Goal: Task Accomplishment & Management: Manage account settings

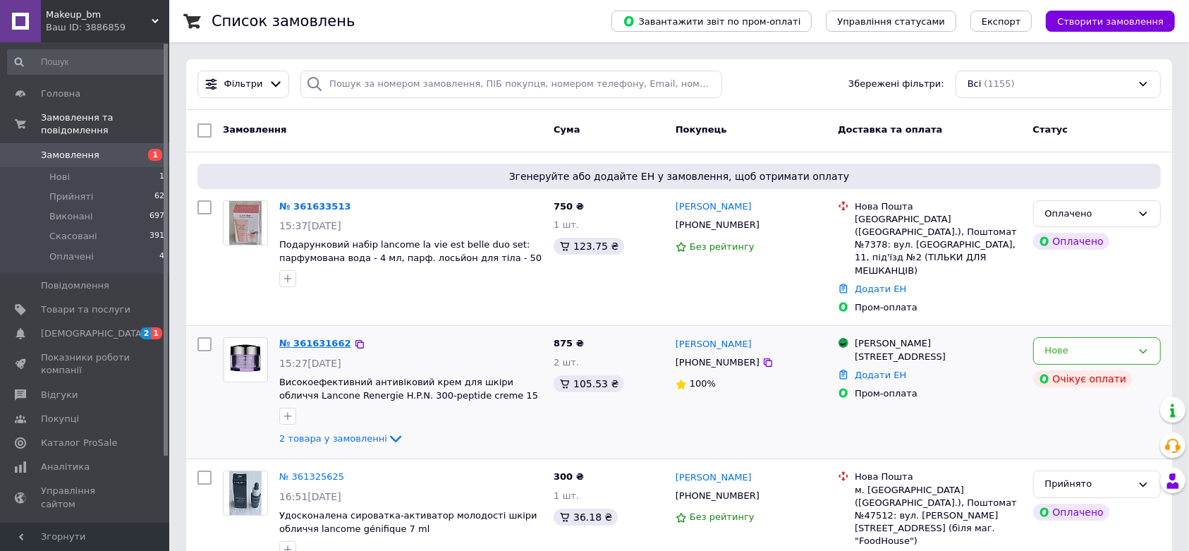
click at [307, 338] on link "№ 361631662" at bounding box center [315, 343] width 72 height 11
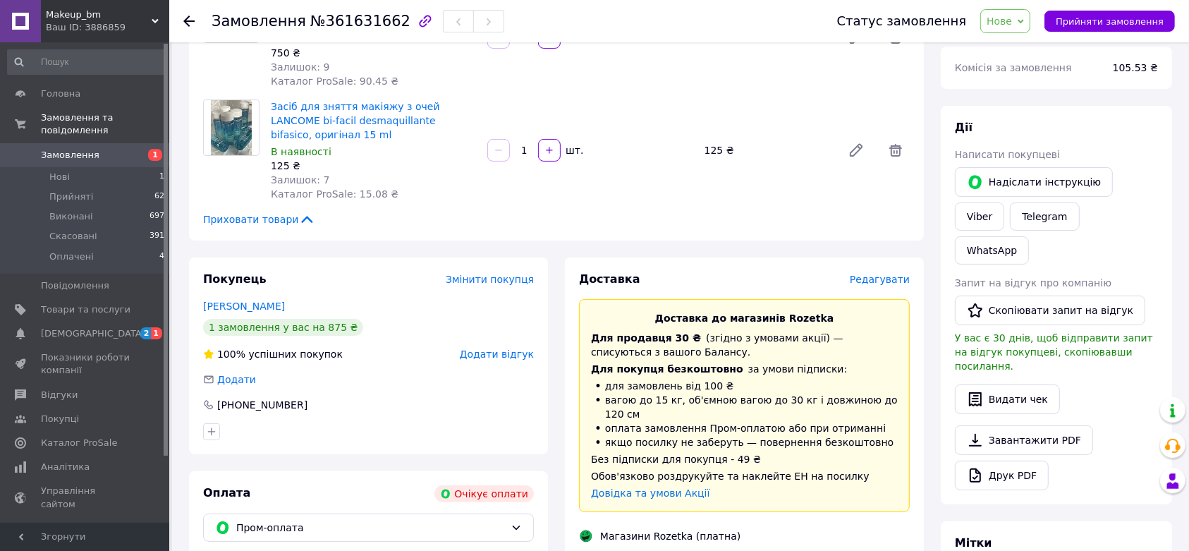
scroll to position [353, 0]
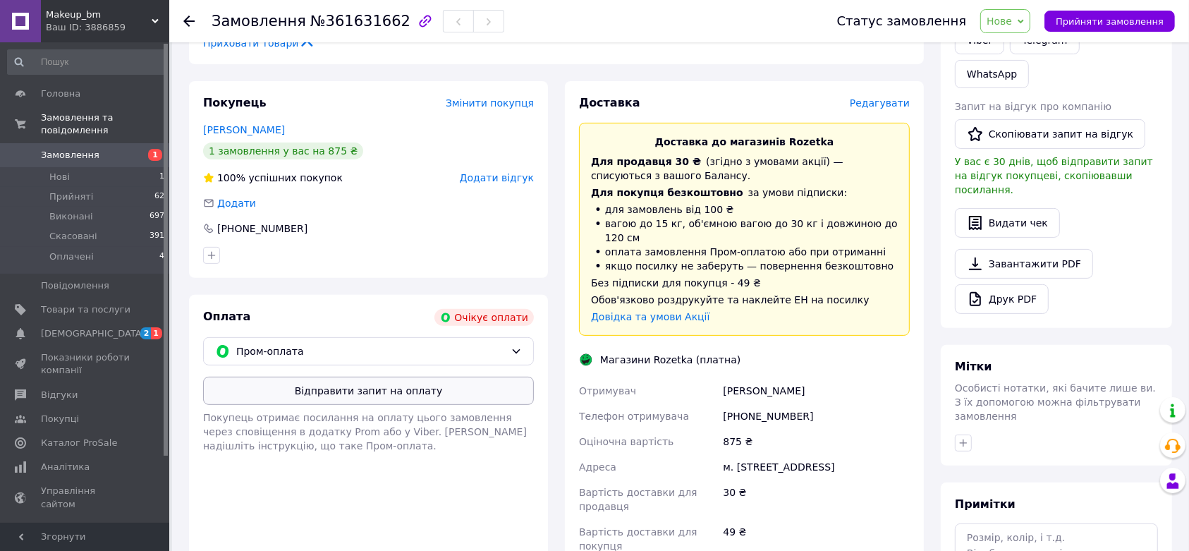
click at [348, 381] on button "Відправити запит на оплату" at bounding box center [368, 391] width 331 height 28
click at [86, 327] on span "[DEMOGRAPHIC_DATA]" at bounding box center [93, 333] width 104 height 13
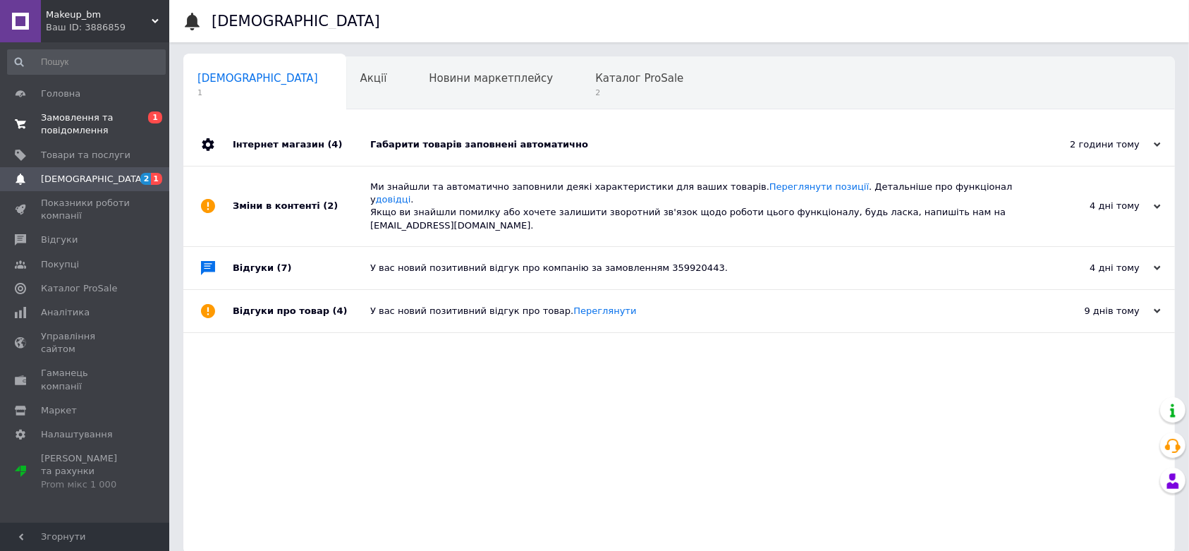
click at [61, 121] on span "Замовлення та повідомлення" at bounding box center [86, 123] width 90 height 25
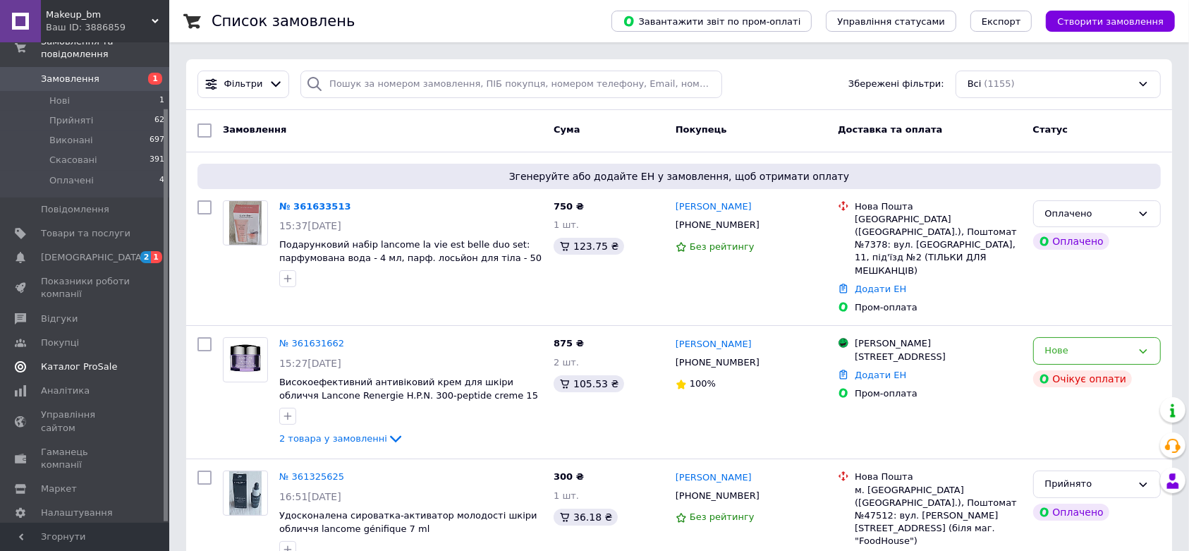
scroll to position [176, 0]
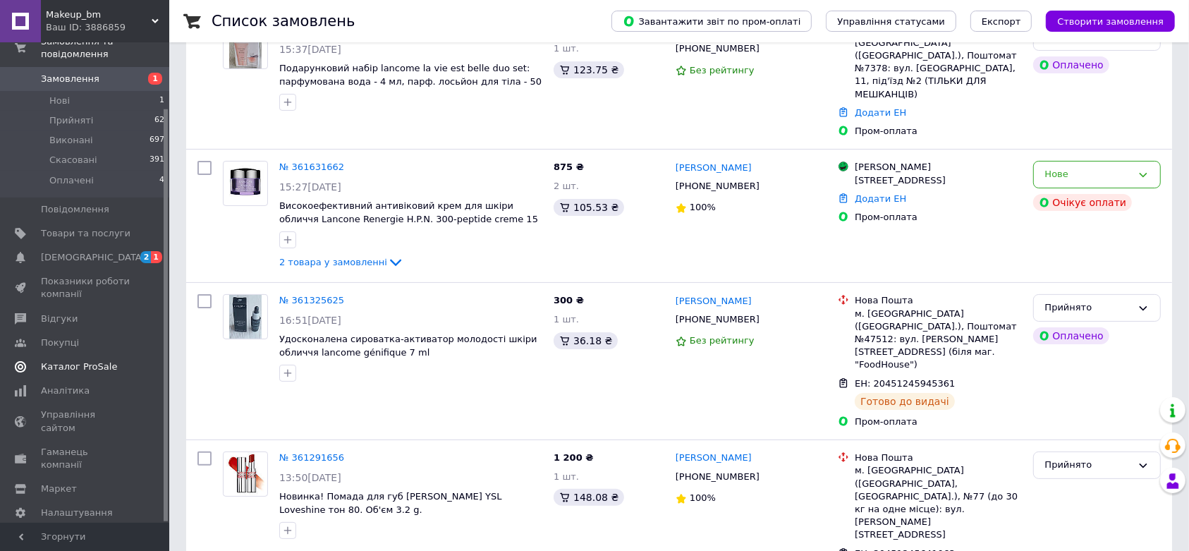
click at [79, 360] on span "Каталог ProSale" at bounding box center [79, 366] width 76 height 13
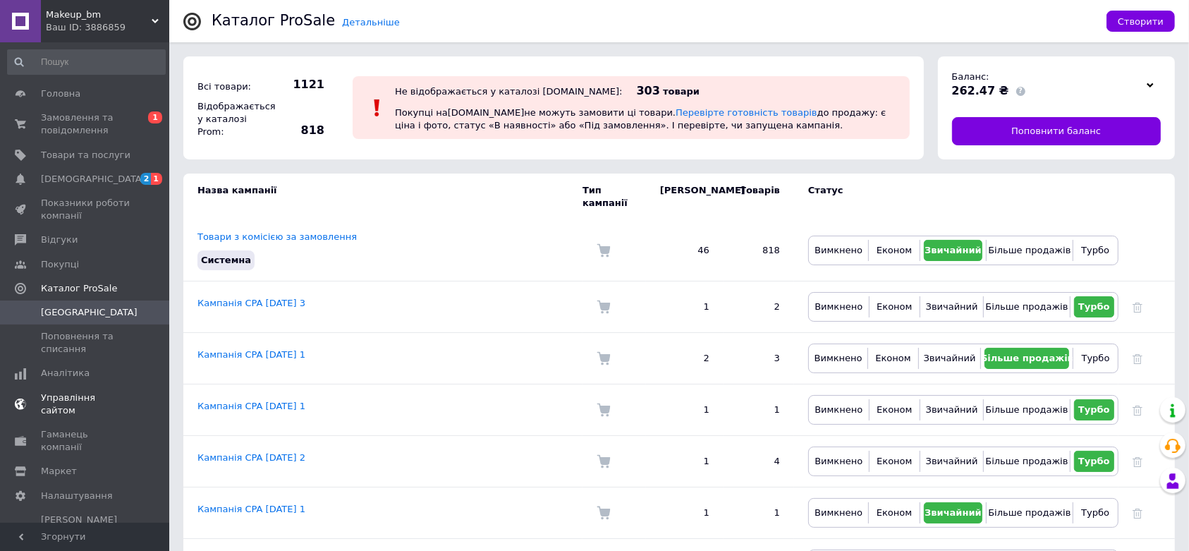
click at [96, 397] on span "Управління сайтом" at bounding box center [86, 403] width 90 height 25
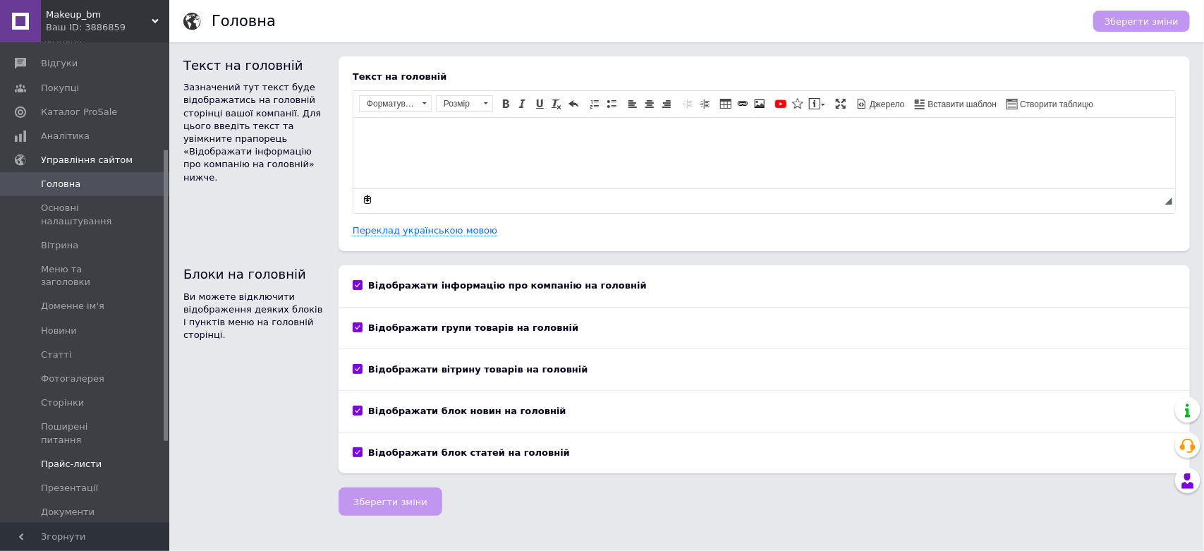
scroll to position [309, 0]
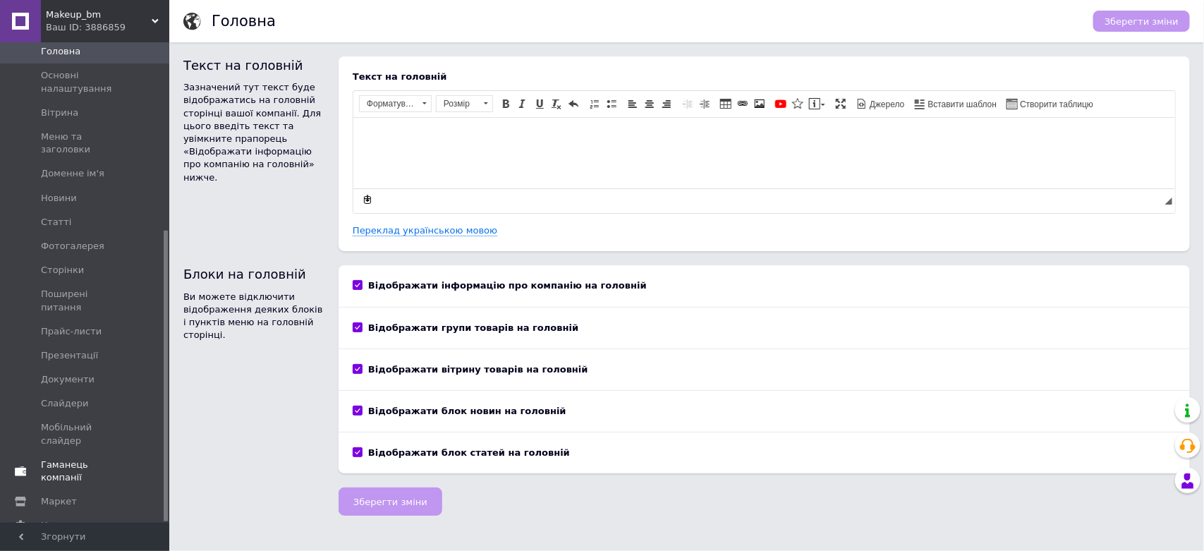
click at [73, 458] on span "Гаманець компанії" at bounding box center [86, 470] width 90 height 25
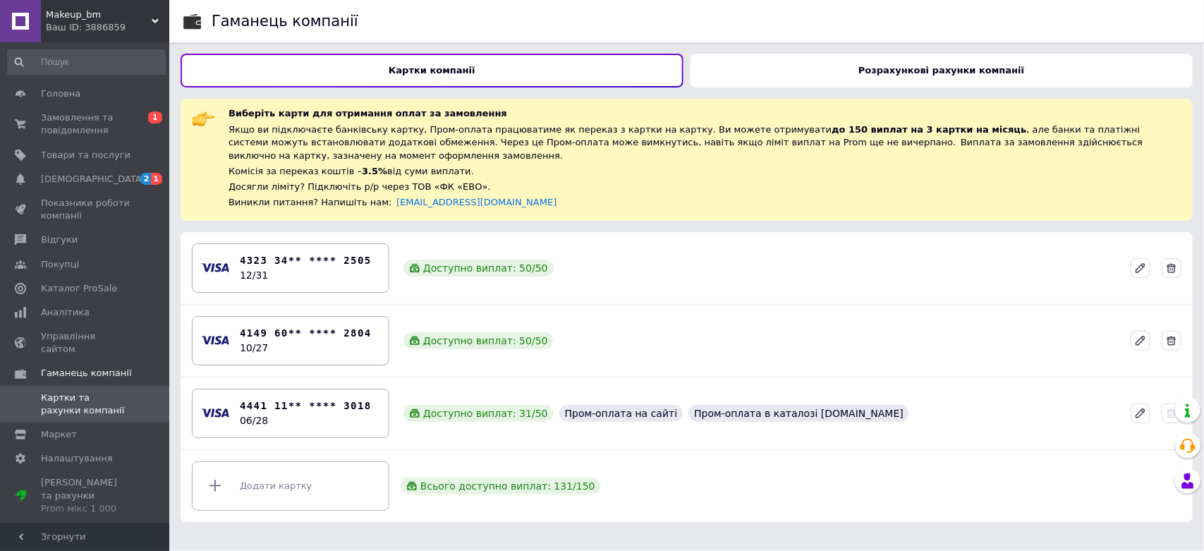
click at [939, 71] on b "Розрахункові рахунки компанії" at bounding box center [941, 70] width 166 height 11
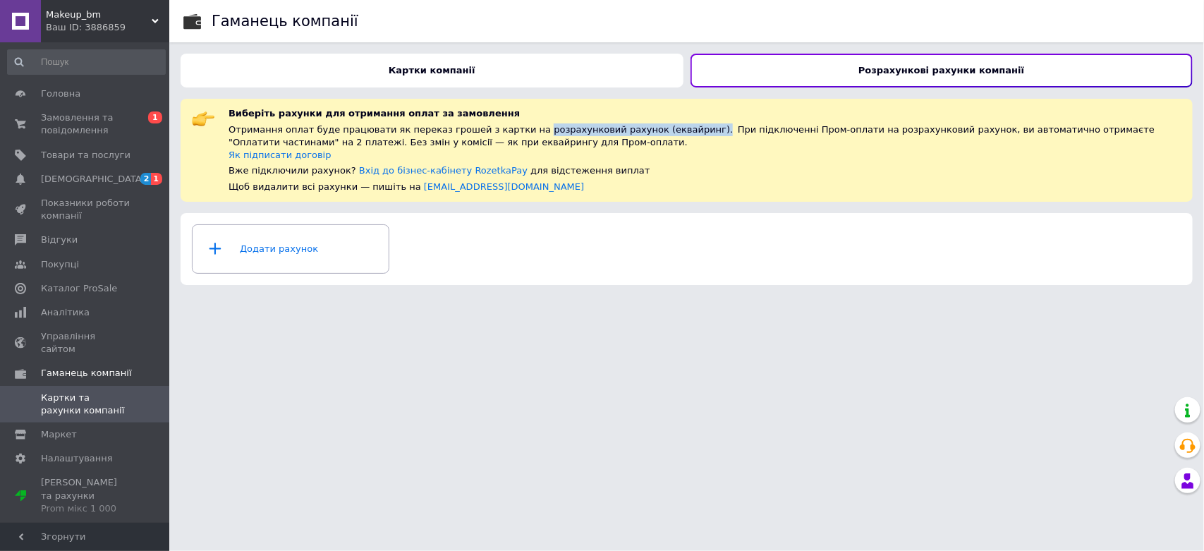
drag, startPoint x: 506, startPoint y: 128, endPoint x: 661, endPoint y: 128, distance: 154.4
click at [661, 128] on div "Отримання оплат буде працювати як переказ грошей з картки на розрахунковий раху…" at bounding box center [704, 135] width 953 height 25
copy div "розрахунковий рахунок (еквайринг)."
